Goal: Transaction & Acquisition: Download file/media

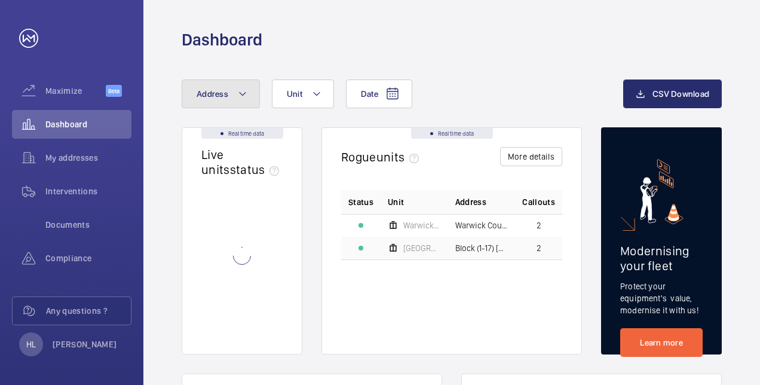
click at [234, 94] on button "Address" at bounding box center [221, 93] width 78 height 29
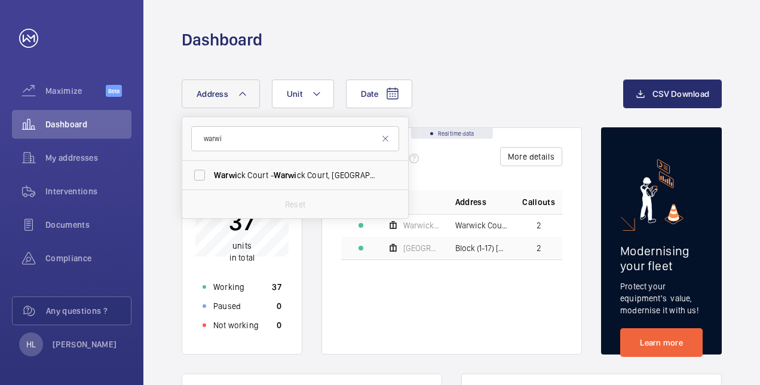
type input "warwi"
click at [256, 179] on span "Warwi ck Court - Warwi ck Court, [GEOGRAPHIC_DATA]-ON-[PERSON_NAME] CM0 8EZ" at bounding box center [296, 175] width 164 height 12
click at [212, 179] on input "Warwi ck Court - Warwi ck Court, [GEOGRAPHIC_DATA]-ON-[PERSON_NAME] CM0 8EZ" at bounding box center [200, 175] width 24 height 24
checkbox input "true"
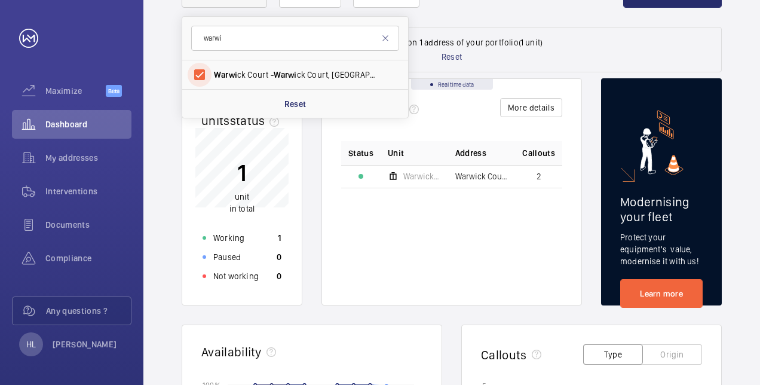
scroll to position [120, 0]
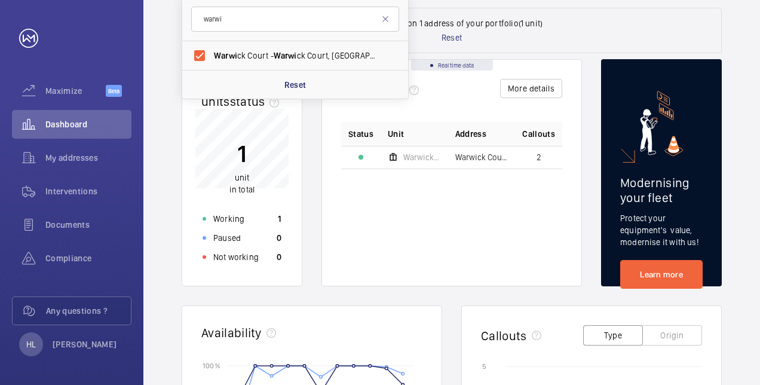
click at [588, 39] on wm-front-dashboard-filters-results "Data filtered on 1 address of your portfolio (1 unit) Reset" at bounding box center [452, 30] width 540 height 45
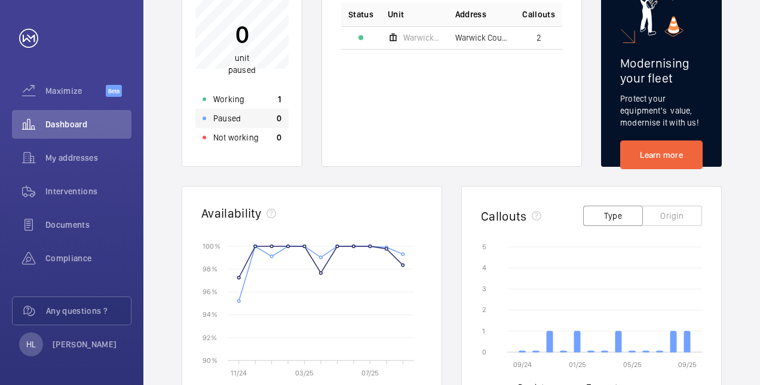
scroll to position [0, 0]
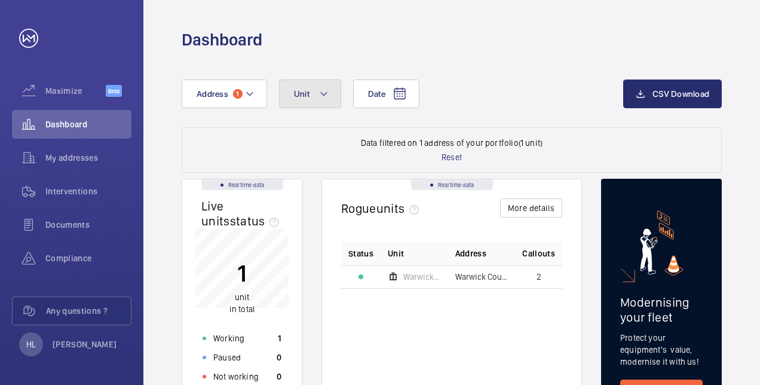
click at [307, 96] on span "Unit" at bounding box center [302, 94] width 16 height 10
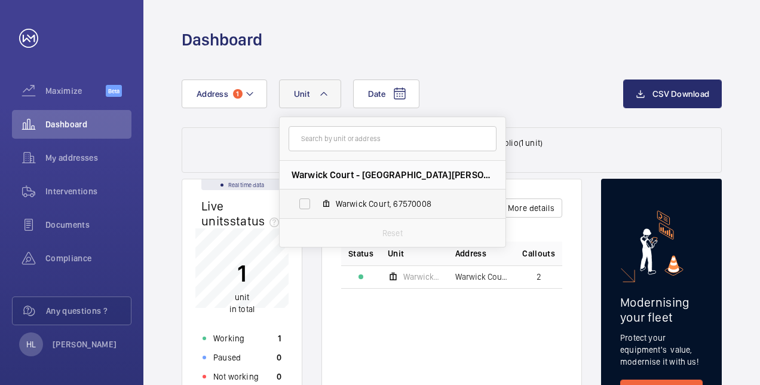
click at [350, 201] on span "Warwick Court, 67570008" at bounding box center [405, 204] width 139 height 12
click at [317, 201] on input "Warwick Court, 67570008" at bounding box center [305, 204] width 24 height 24
checkbox input "true"
click at [461, 319] on div "Status Unit Address Callouts [GEOGRAPHIC_DATA] - [GEOGRAPHIC_DATA] 2" at bounding box center [451, 313] width 221 height 145
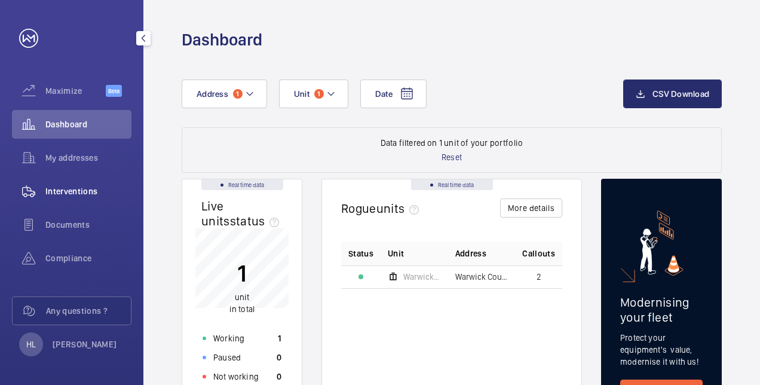
click at [92, 191] on span "Interventions" at bounding box center [88, 191] width 86 height 12
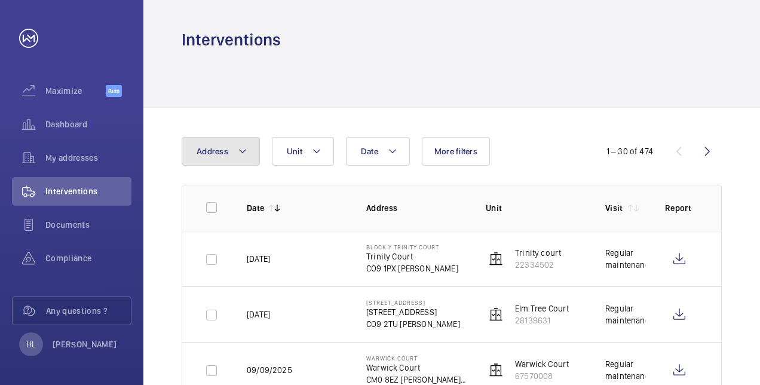
click at [251, 149] on button "Address" at bounding box center [221, 151] width 78 height 29
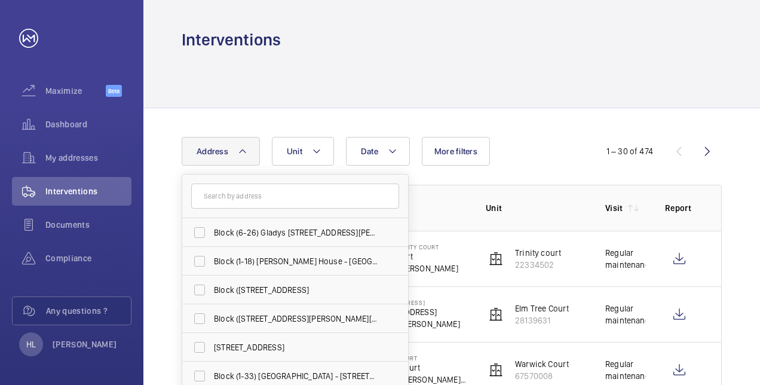
click at [244, 192] on input "text" at bounding box center [295, 195] width 208 height 25
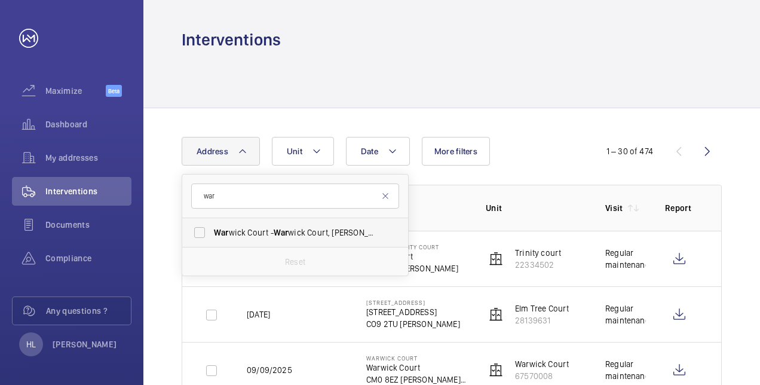
type input "war"
click at [271, 236] on span "War wick Court - War wick Court, [GEOGRAPHIC_DATA]-ON-[PERSON_NAME] CM0 8EZ" at bounding box center [296, 232] width 164 height 12
click at [212, 236] on input "War wick Court - War wick Court, [GEOGRAPHIC_DATA]-ON-[PERSON_NAME] CM0 8EZ" at bounding box center [200, 233] width 24 height 24
checkbox input "true"
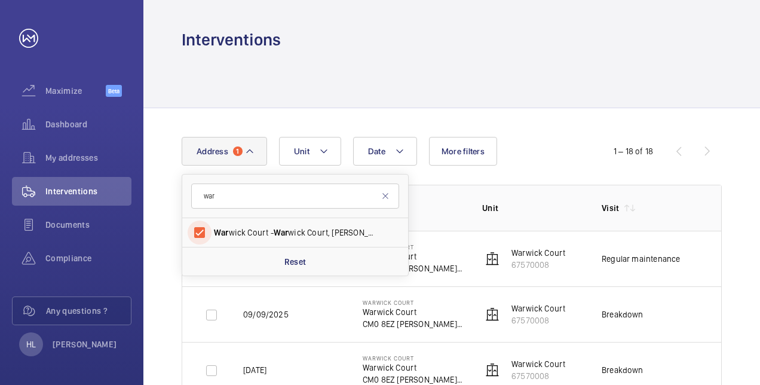
scroll to position [60, 0]
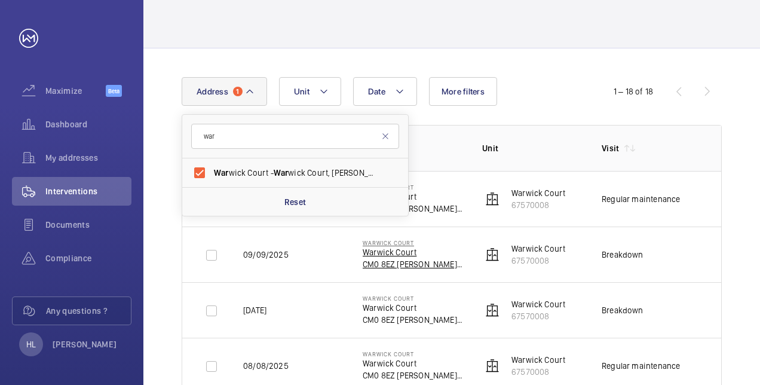
click at [406, 256] on p "Warwick Court" at bounding box center [413, 252] width 100 height 12
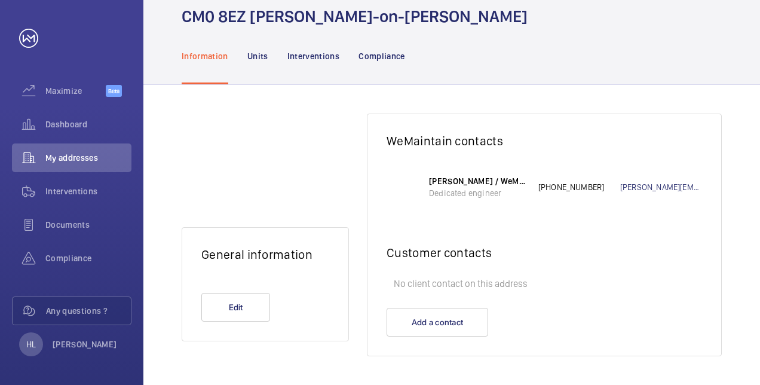
scroll to position [10, 0]
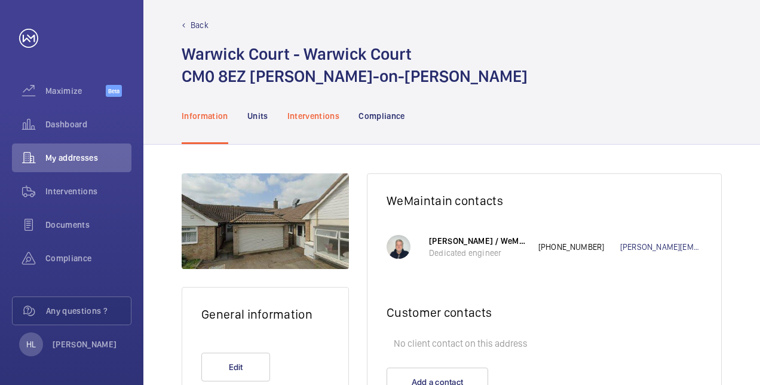
click at [322, 118] on p "Interventions" at bounding box center [313, 116] width 53 height 12
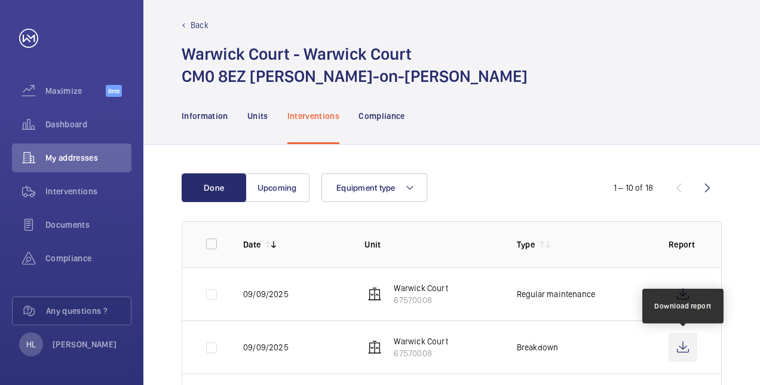
click at [685, 344] on wm-front-icon-button at bounding box center [683, 347] width 29 height 29
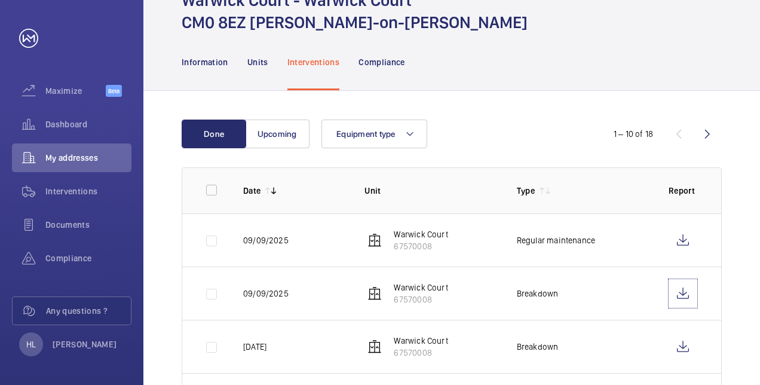
scroll to position [69, 0]
